Goal: Task Accomplishment & Management: Manage account settings

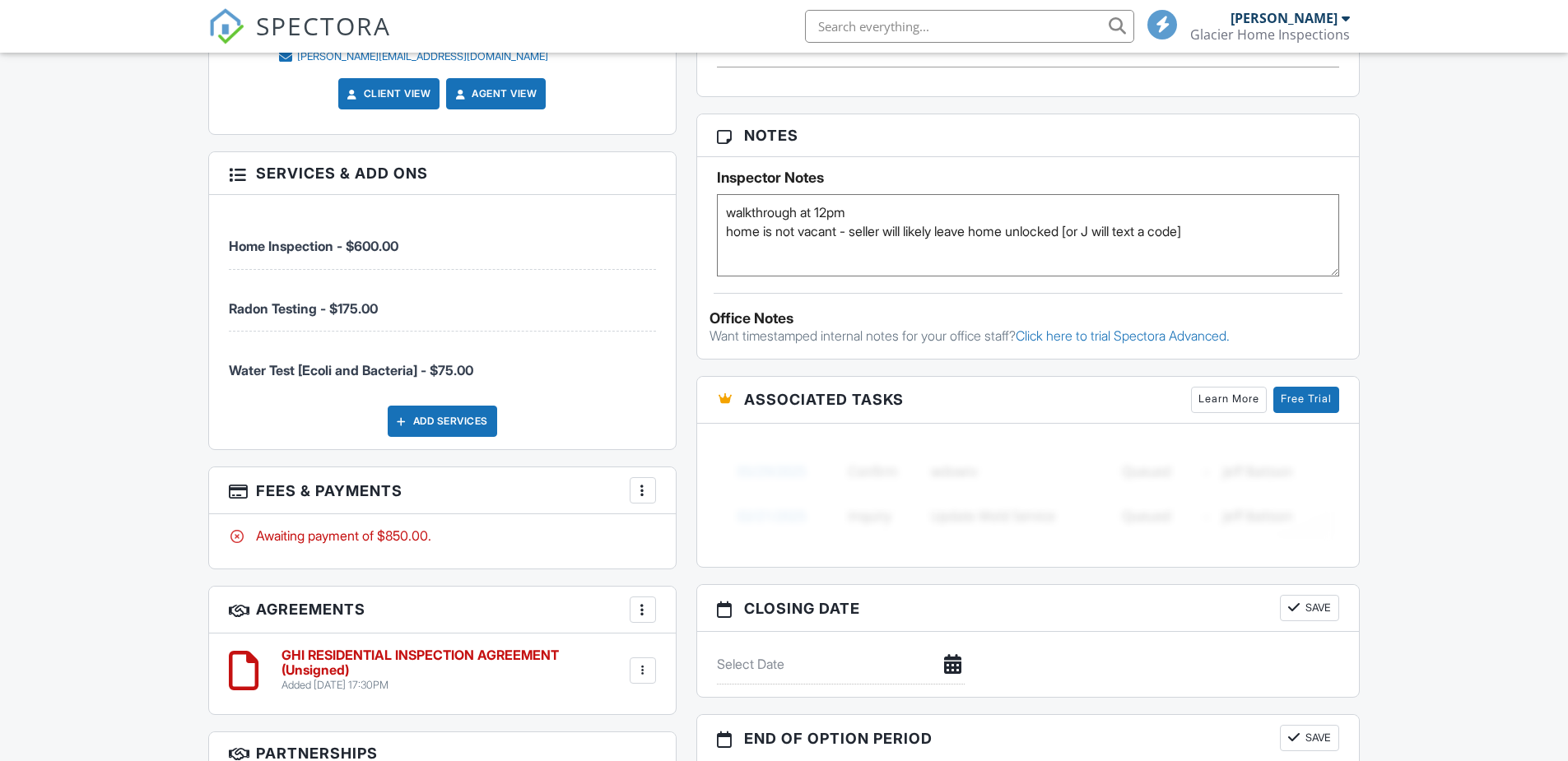
click at [442, 421] on div "Add Services" at bounding box center [442, 422] width 109 height 31
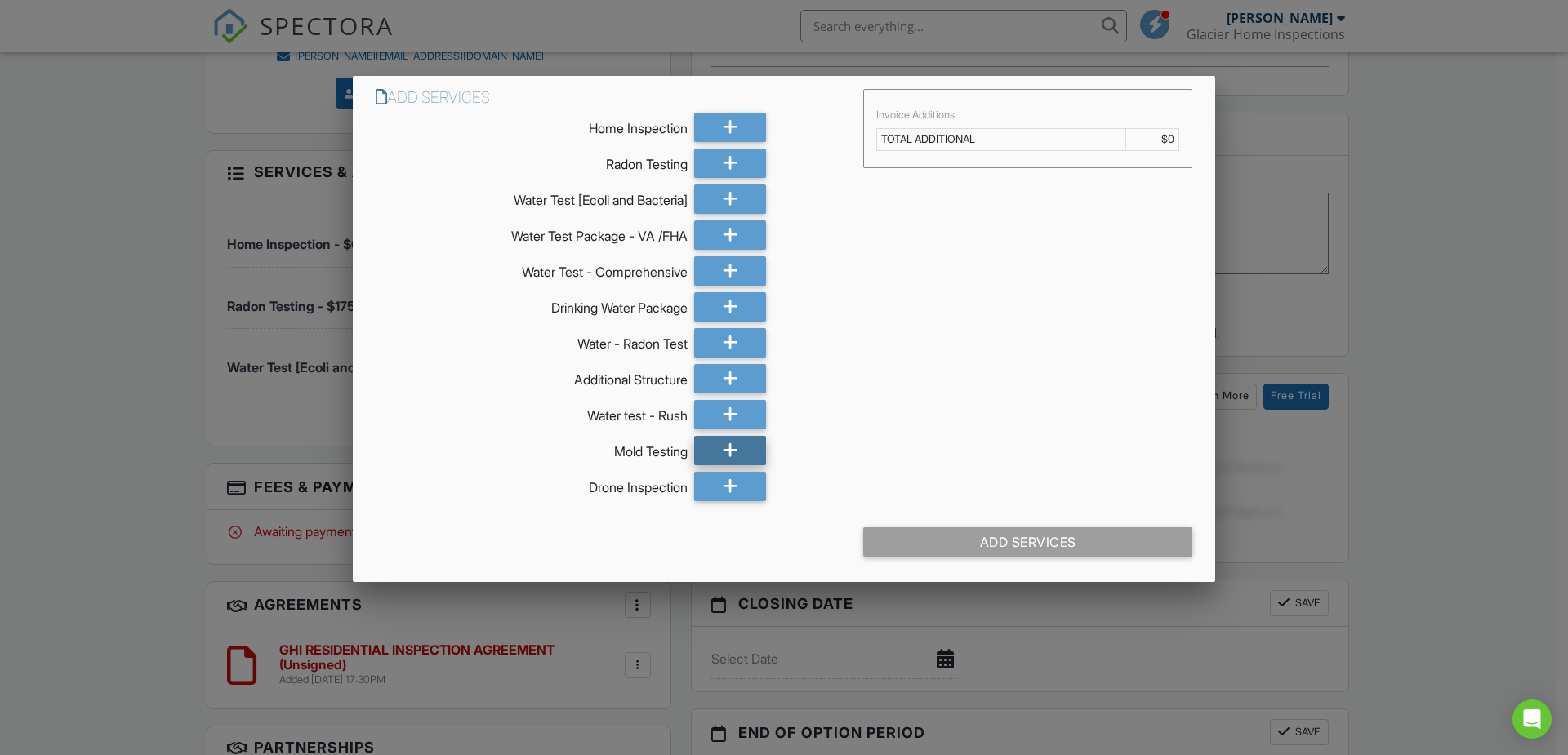
click at [723, 449] on icon at bounding box center [731, 451] width 16 height 29
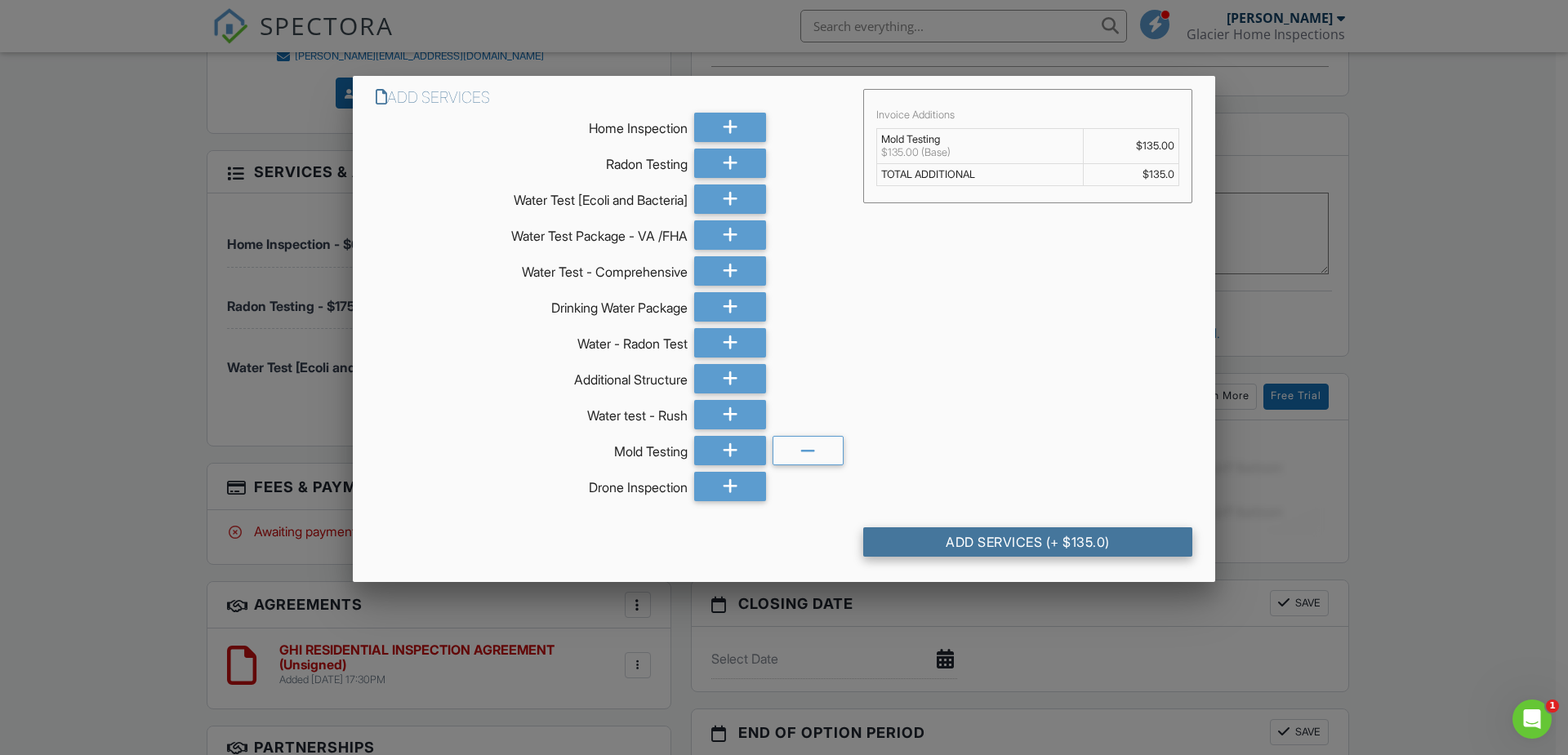
click at [934, 537] on div "Add Services (+ $135.0)" at bounding box center [1027, 542] width 329 height 29
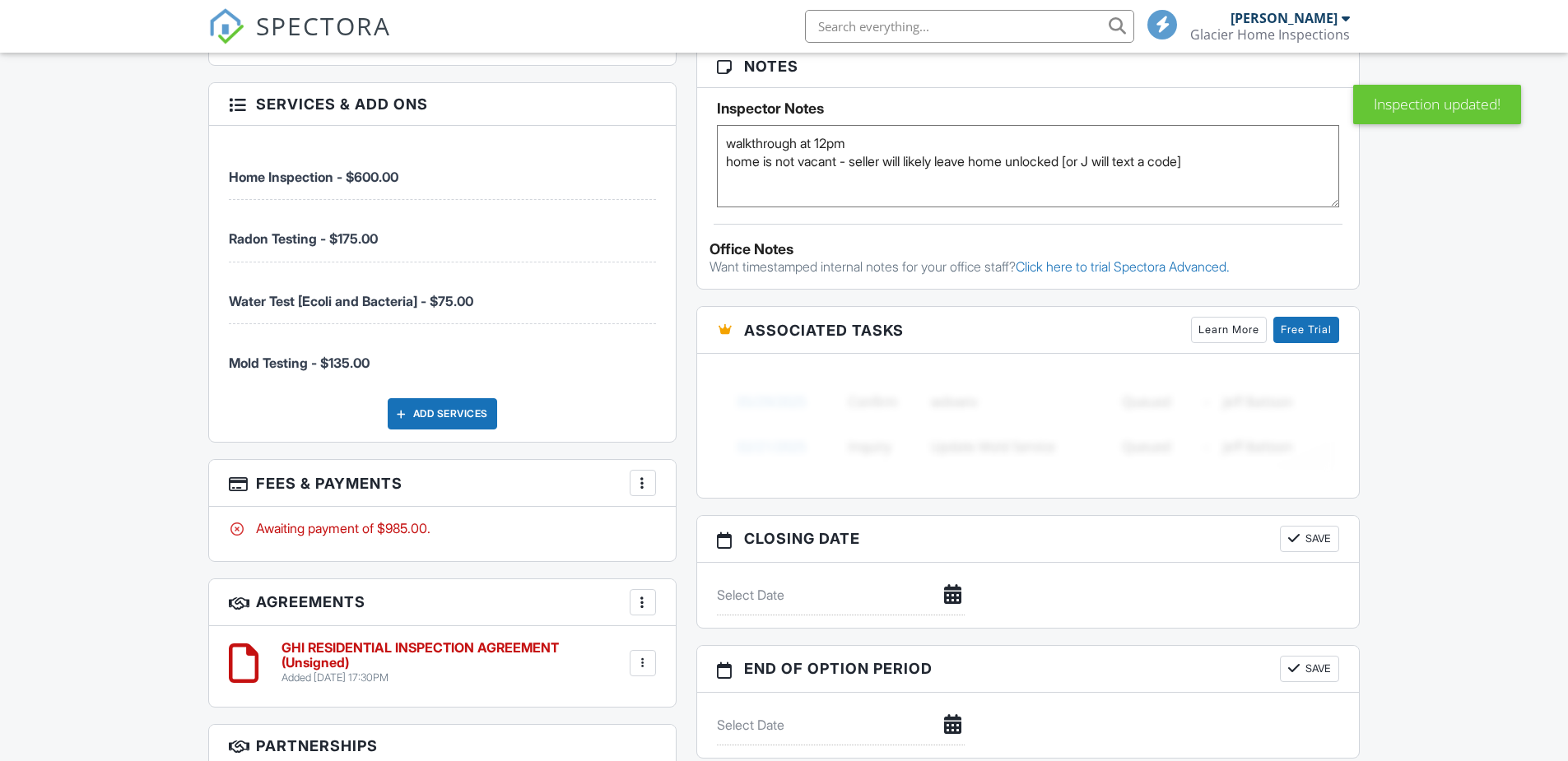
scroll to position [1231, 0]
click at [638, 484] on div at bounding box center [642, 482] width 17 height 17
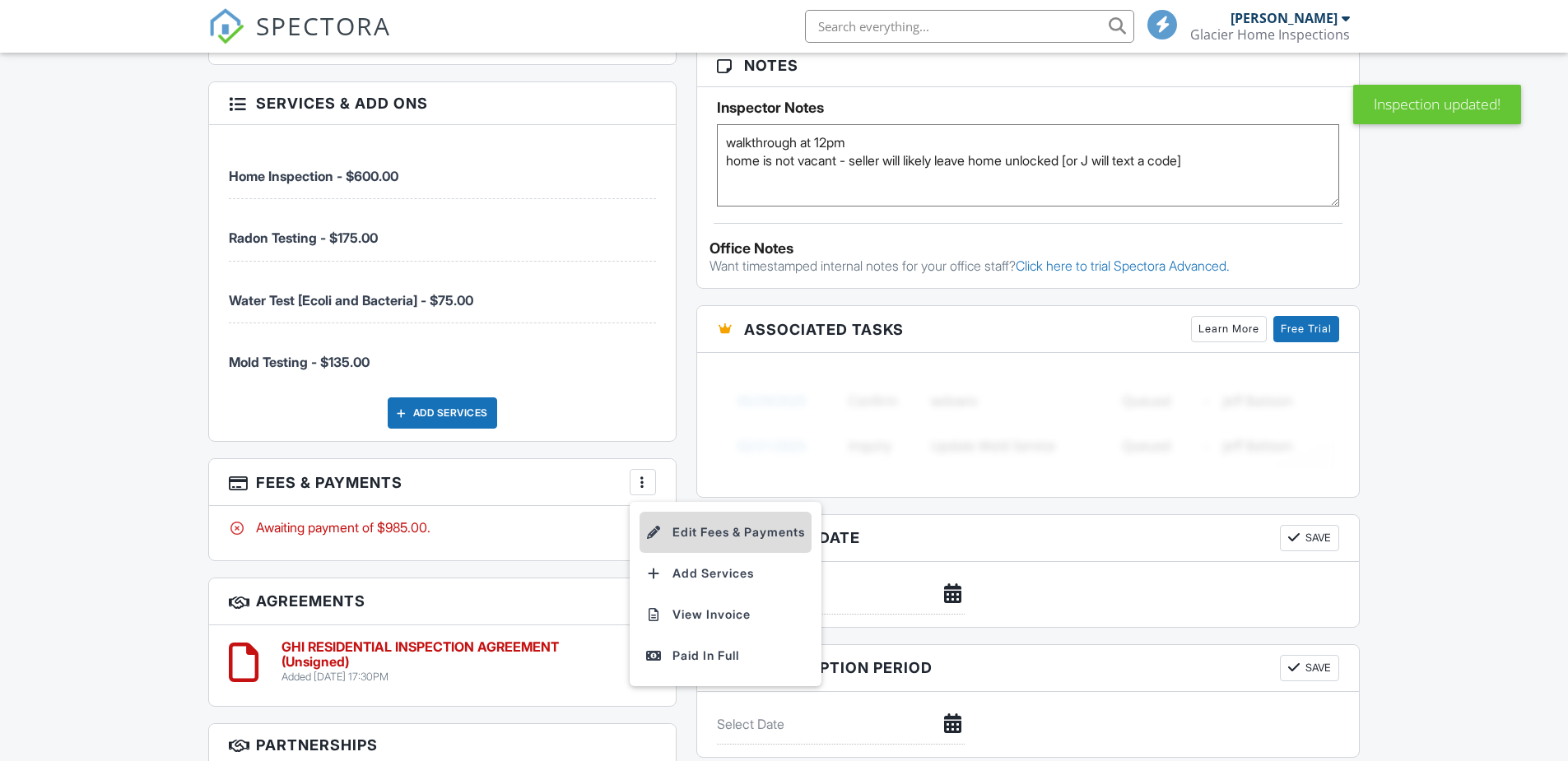
click at [701, 538] on li "Edit Fees & Payments" at bounding box center [725, 533] width 172 height 41
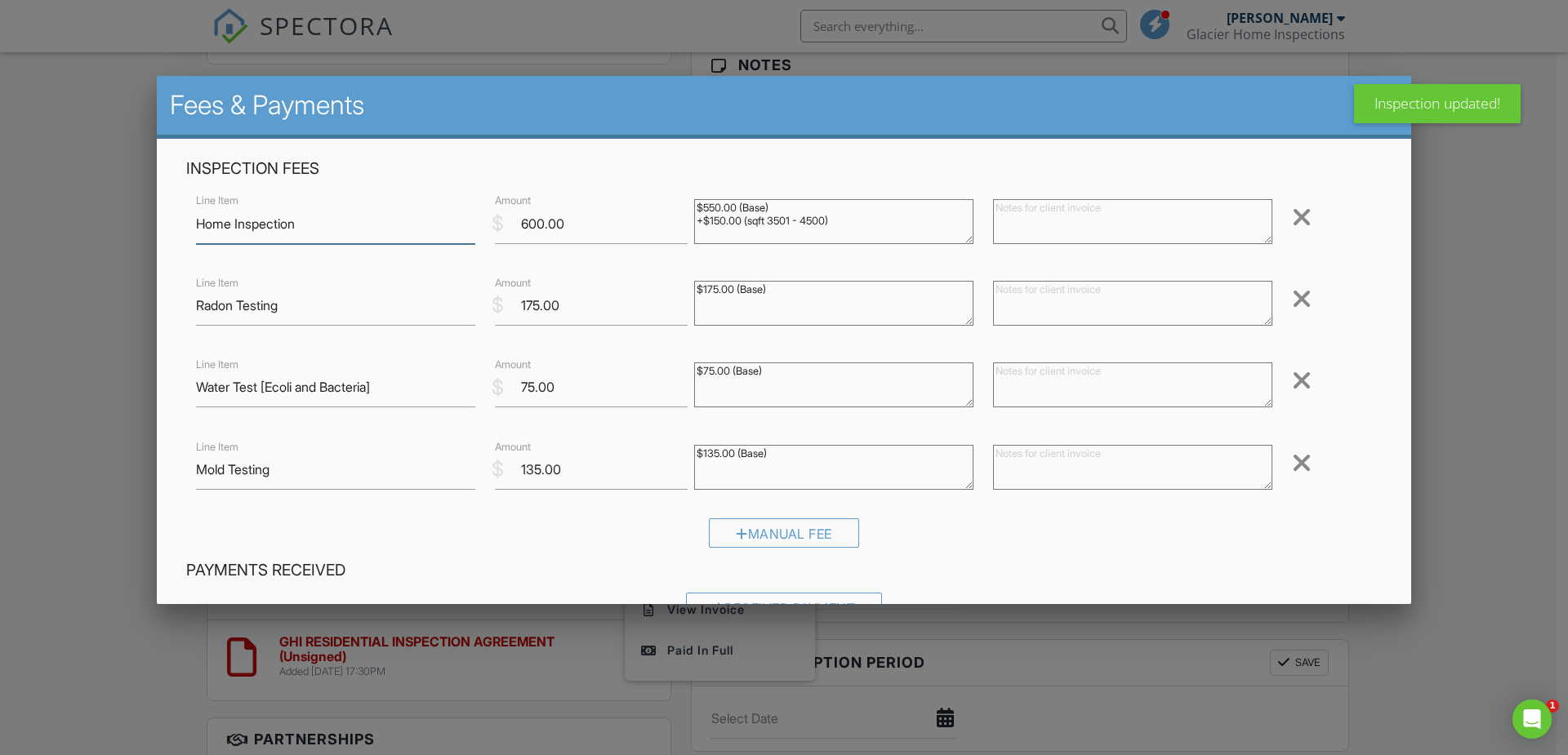
scroll to position [0, 0]
click at [538, 470] on input "135.00" at bounding box center [591, 469] width 193 height 40
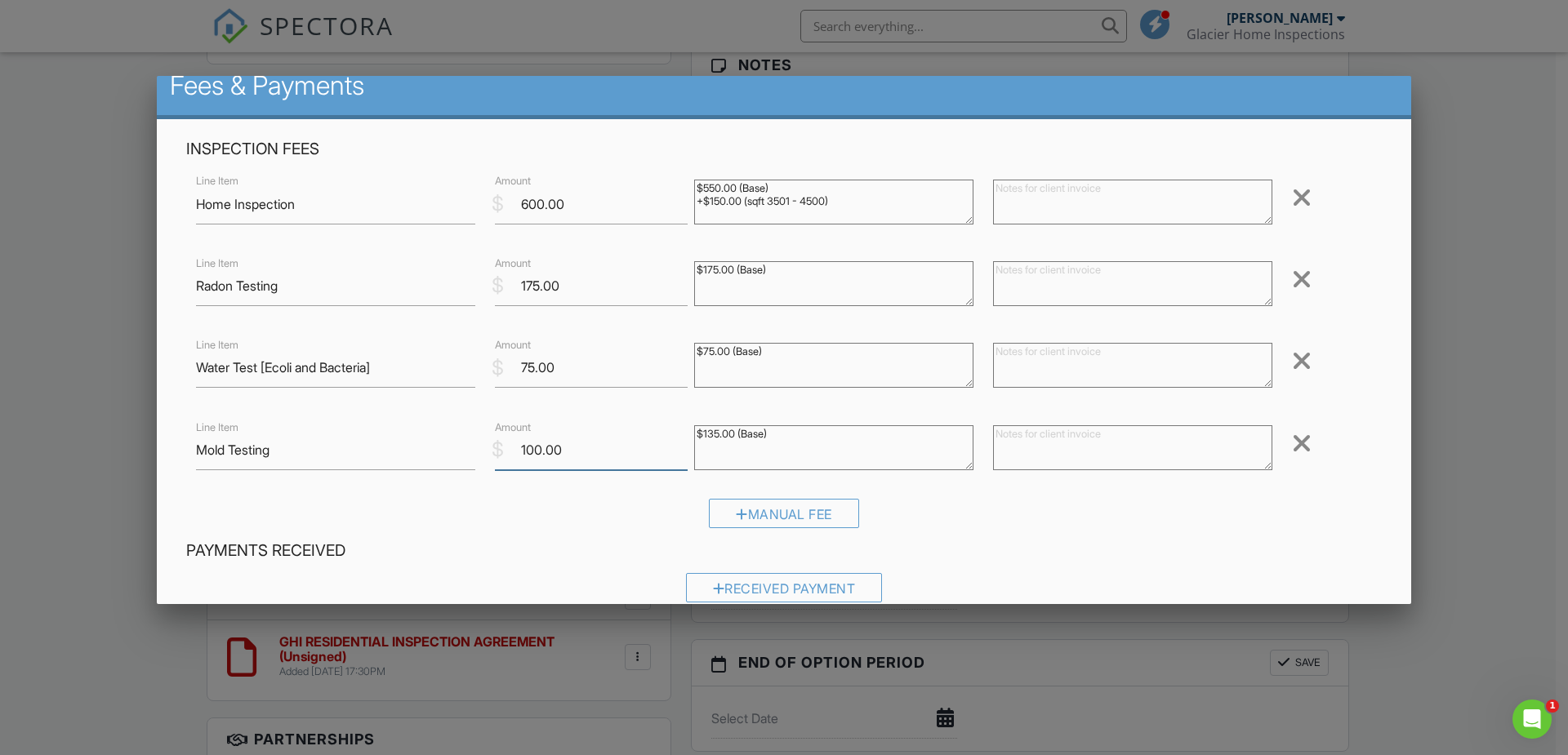
scroll to position [298, 0]
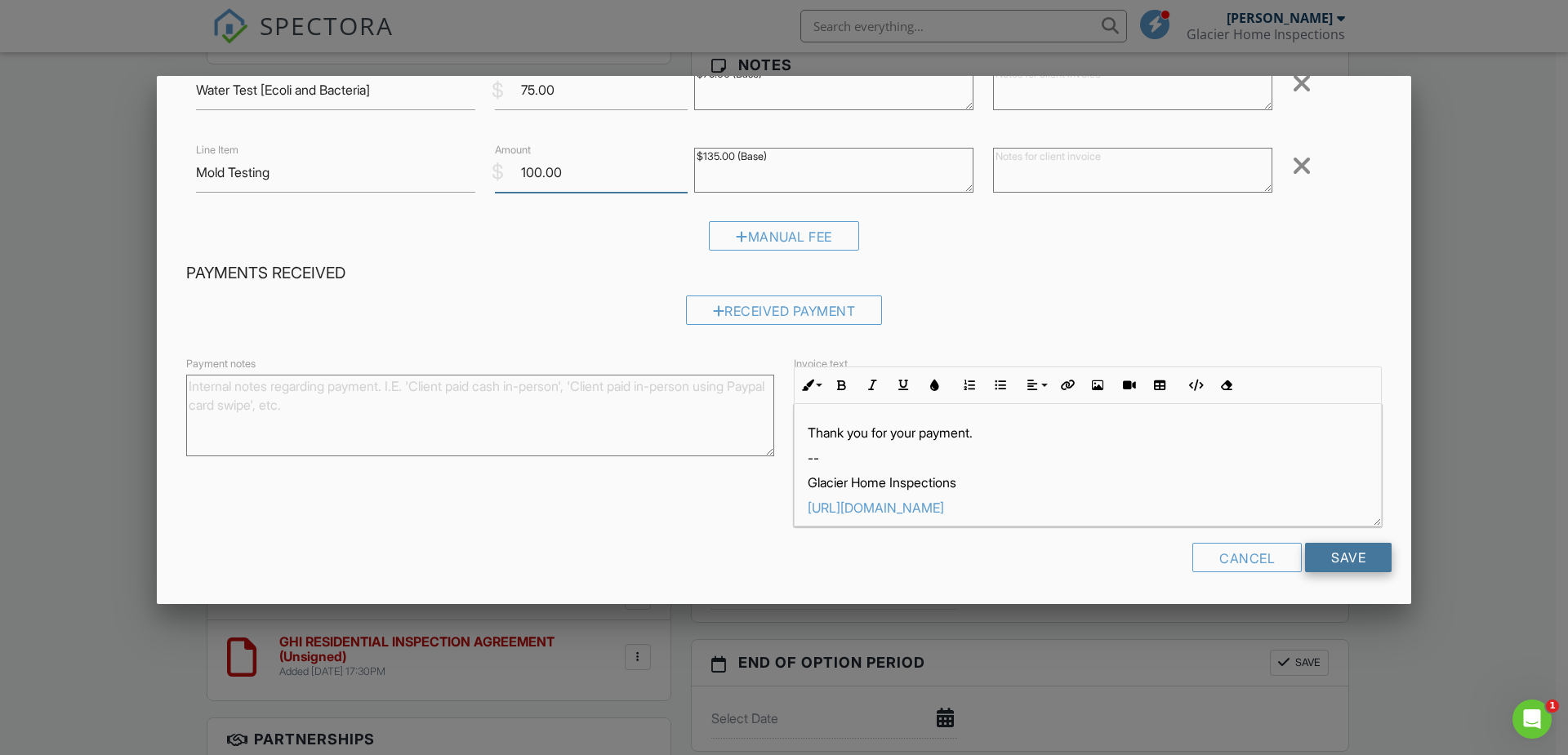
type input "100.00"
click at [1318, 562] on input "Save" at bounding box center [1347, 558] width 87 height 29
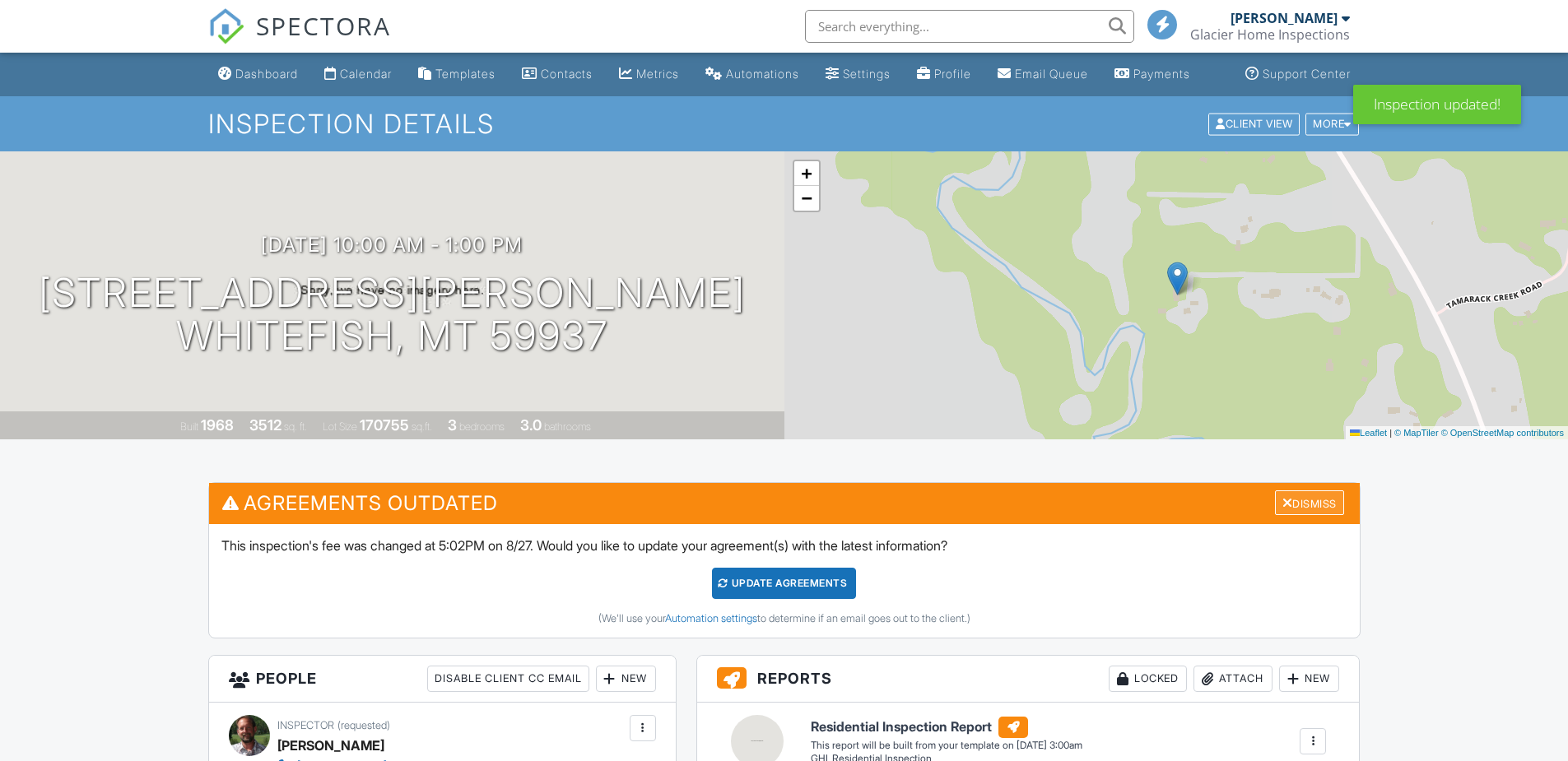
click at [1290, 516] on div "Dismiss" at bounding box center [1309, 503] width 69 height 26
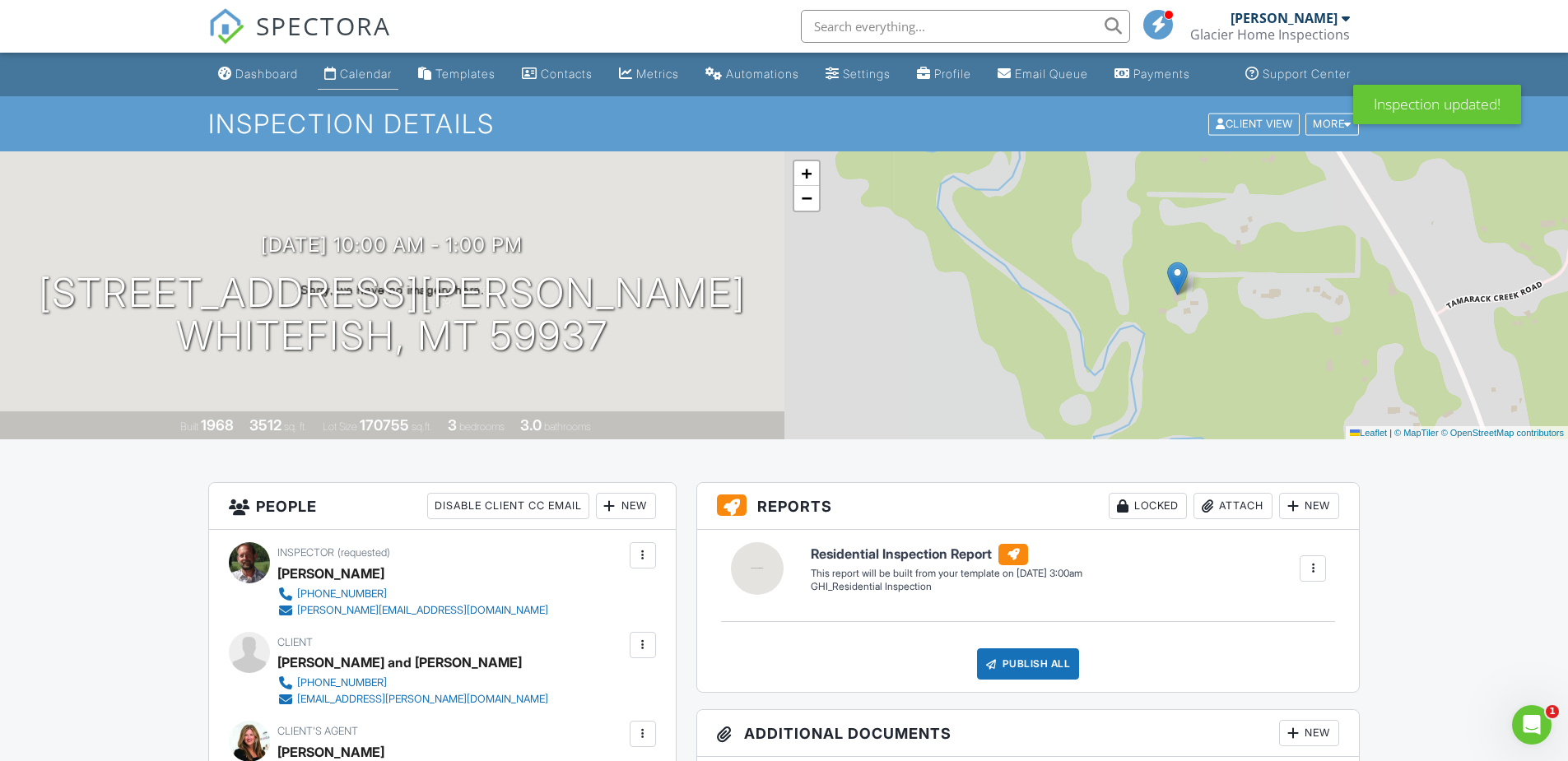
click at [331, 80] on link "Calendar" at bounding box center [358, 74] width 81 height 30
